Goal: Book appointment/travel/reservation

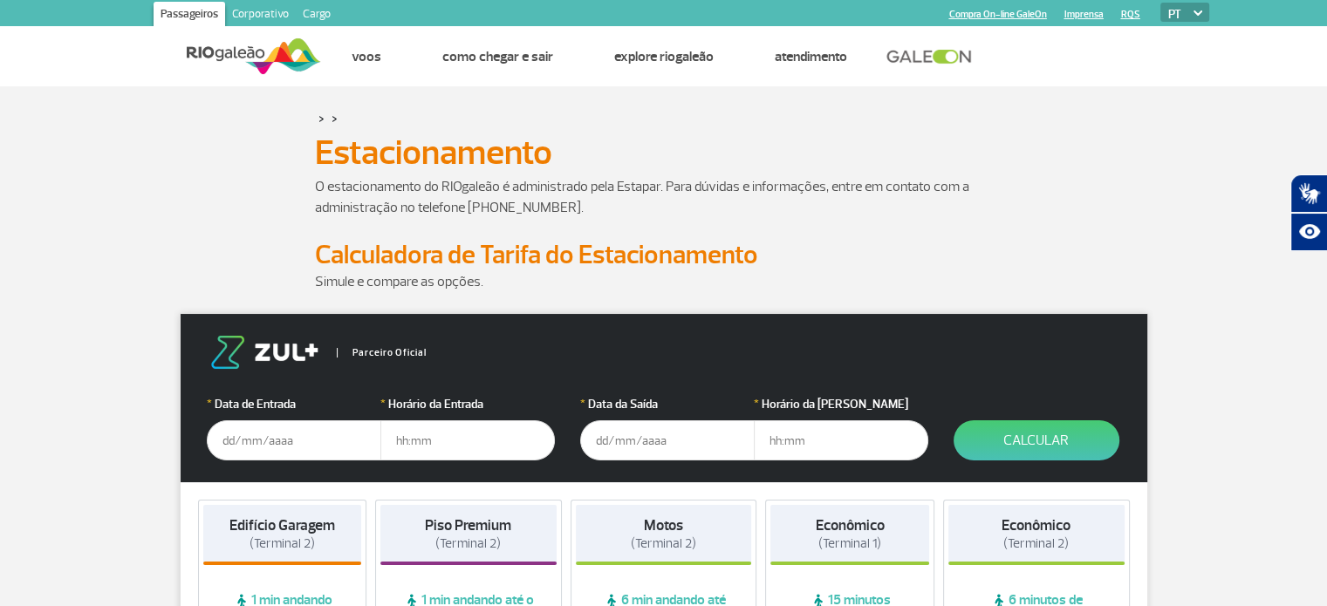
click at [277, 442] on input "text" at bounding box center [294, 441] width 174 height 40
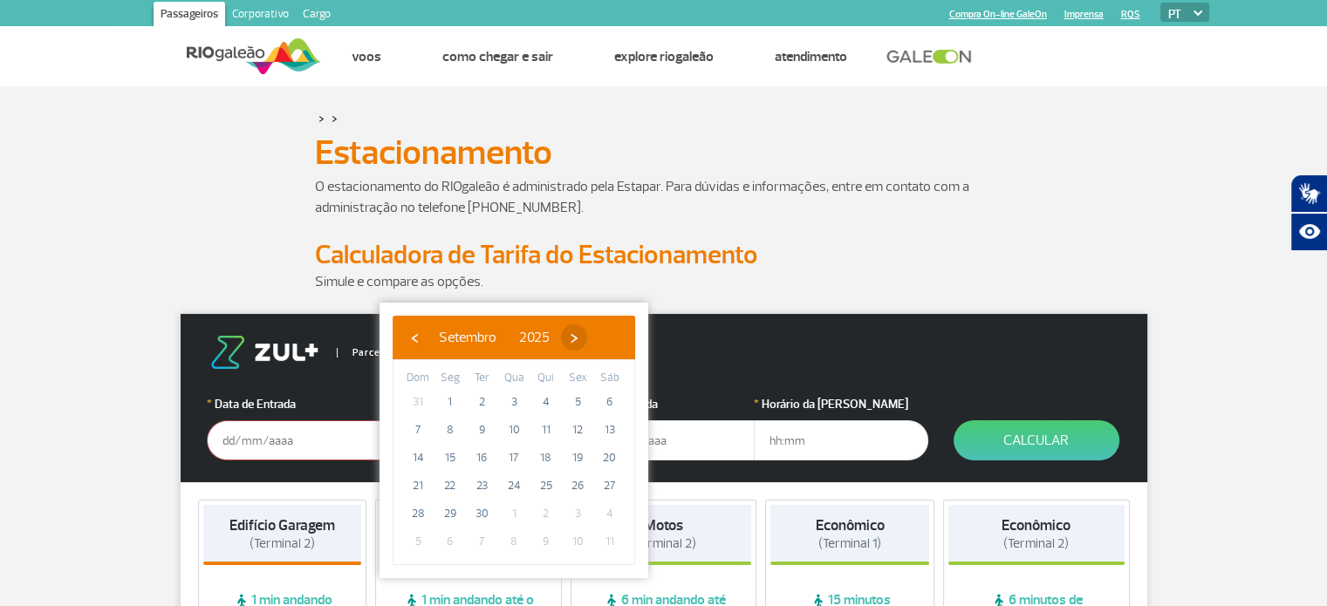
click at [587, 334] on span "›" at bounding box center [574, 338] width 26 height 26
click at [577, 334] on span "›" at bounding box center [564, 338] width 26 height 26
click at [450, 437] on span "3" at bounding box center [450, 430] width 28 height 28
type input "[DATE]"
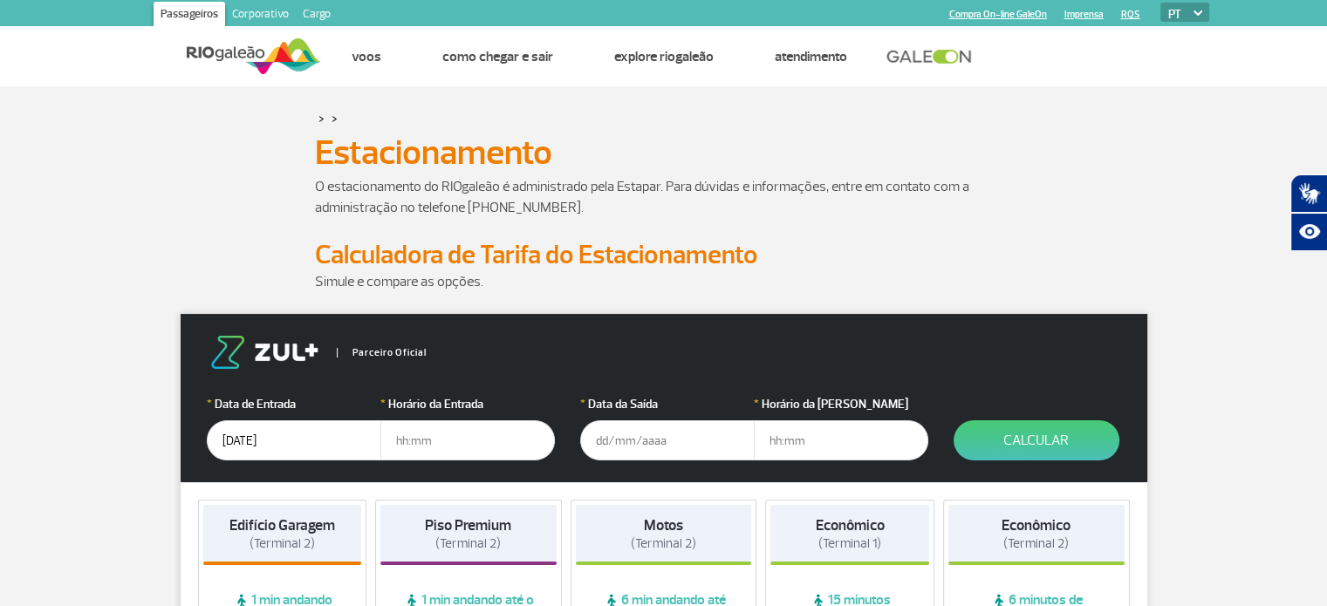
click at [446, 435] on input "text" at bounding box center [467, 441] width 174 height 40
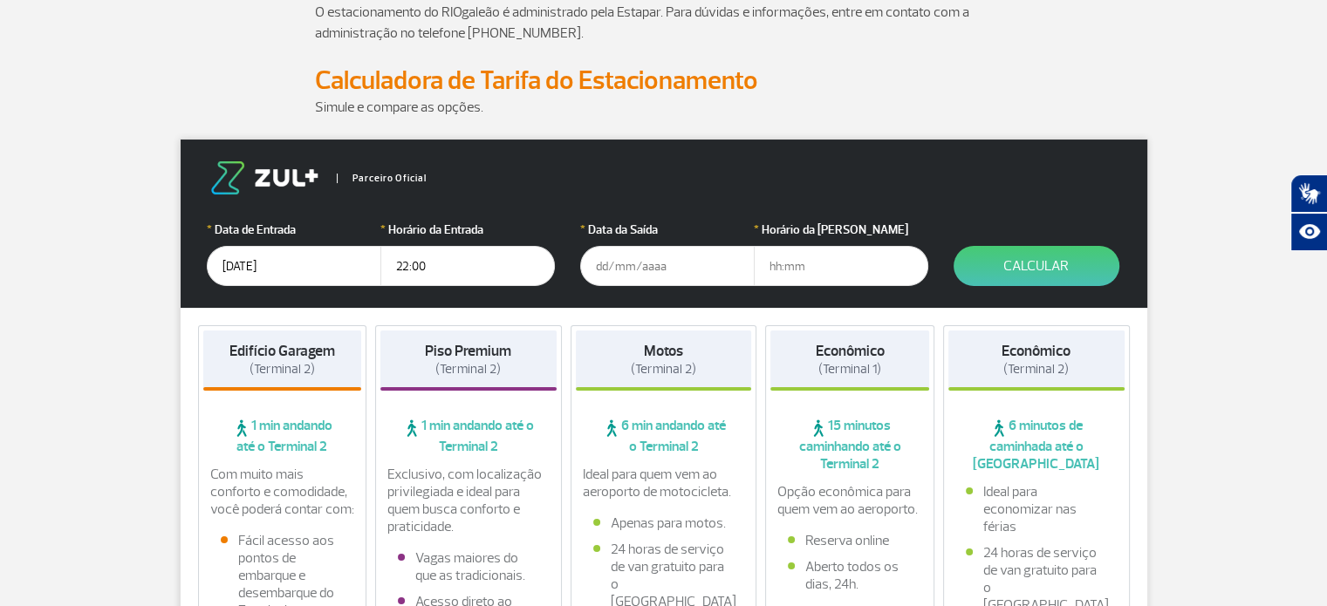
type input "22:00"
click at [622, 260] on input "text" at bounding box center [667, 266] width 174 height 40
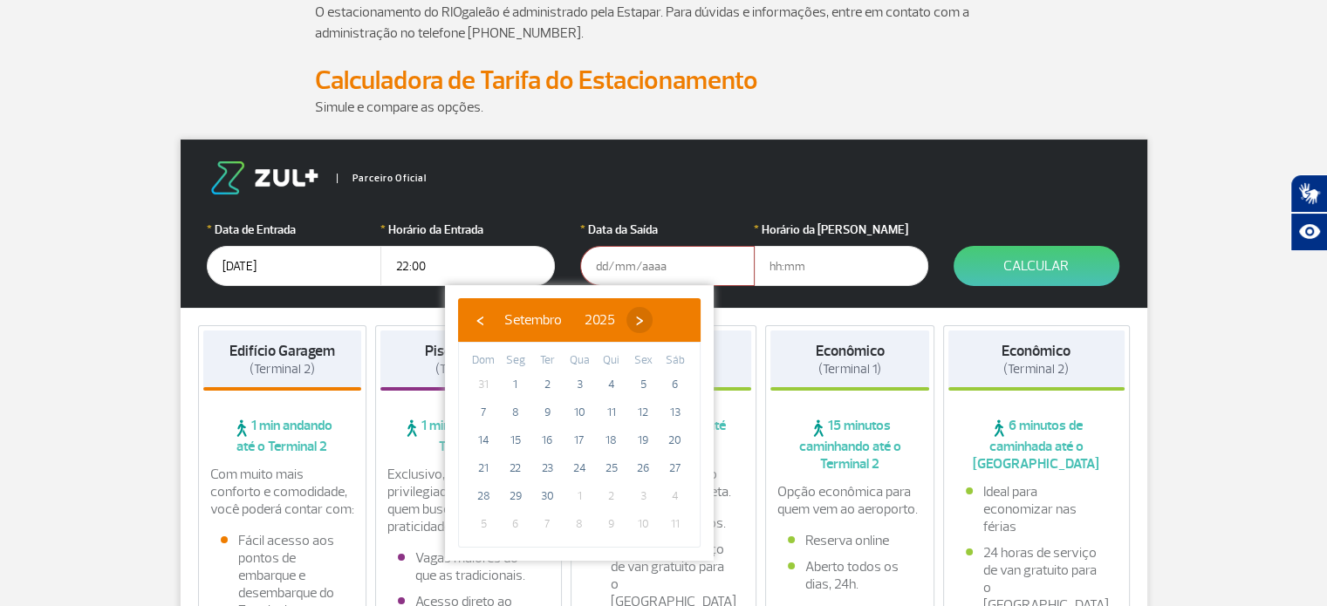
click at [653, 316] on span "›" at bounding box center [639, 320] width 26 height 26
click at [642, 316] on span "›" at bounding box center [629, 320] width 26 height 26
click at [523, 442] on span "10" at bounding box center [516, 441] width 28 height 28
type input "[DATE]"
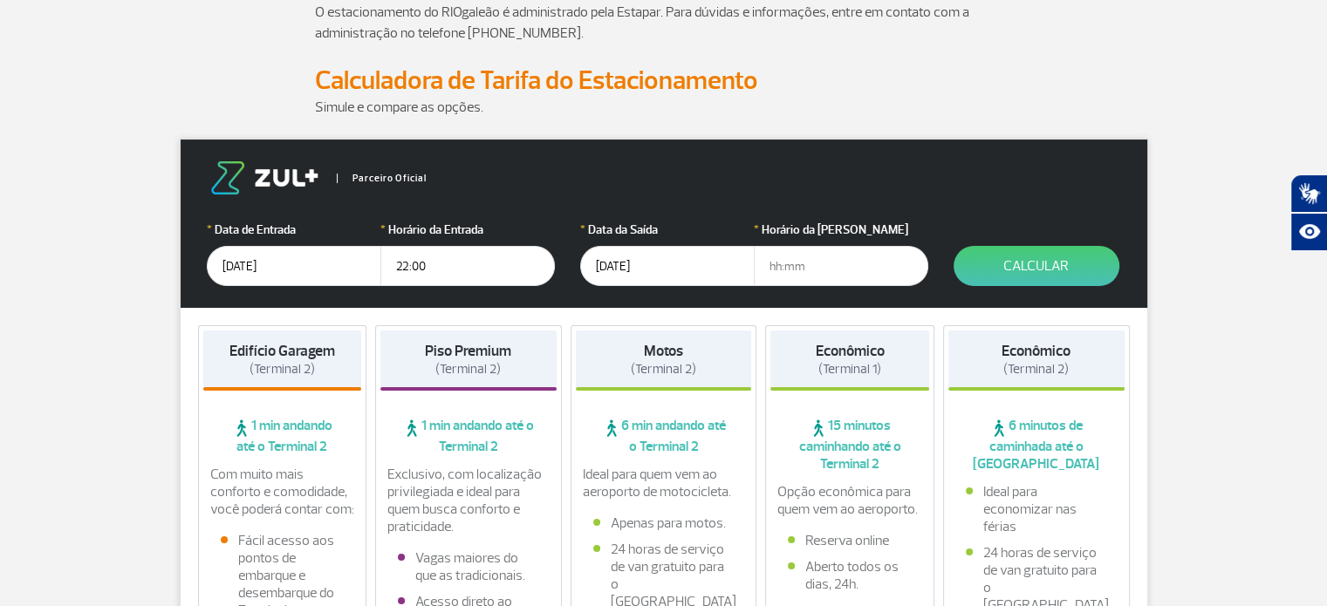
click at [806, 258] on input "text" at bounding box center [841, 266] width 174 height 40
type input "02:00"
click at [1070, 255] on button "Calcular" at bounding box center [1037, 266] width 166 height 40
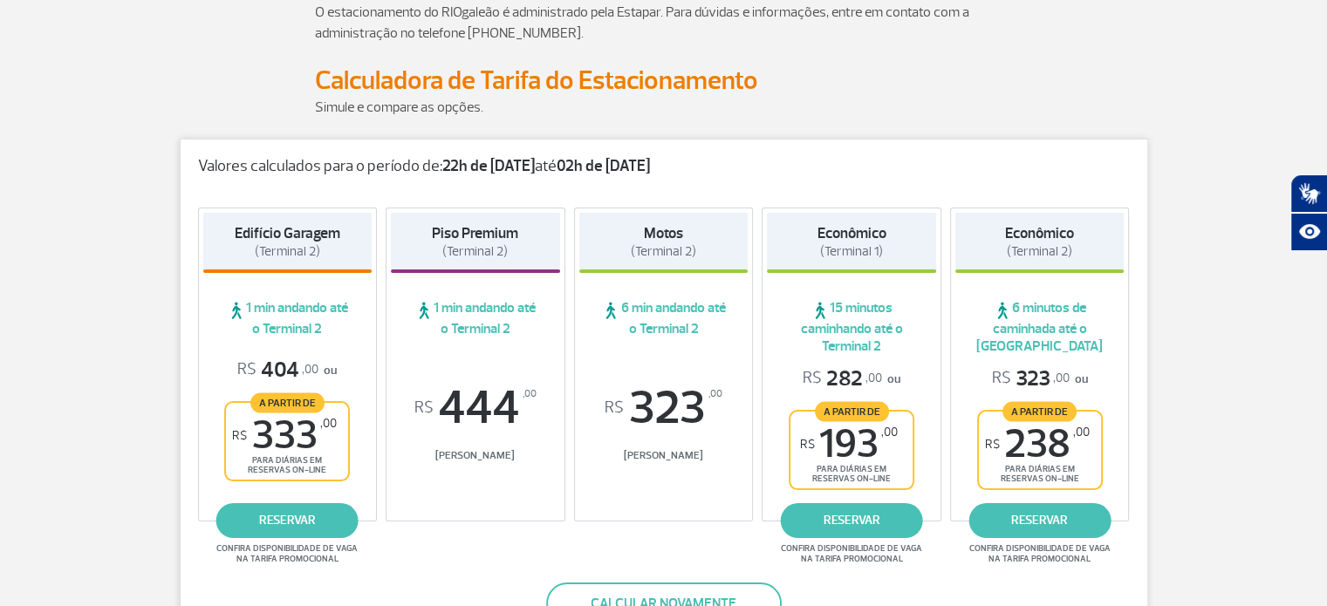
scroll to position [349, 0]
